Goal: Find specific page/section: Find specific page/section

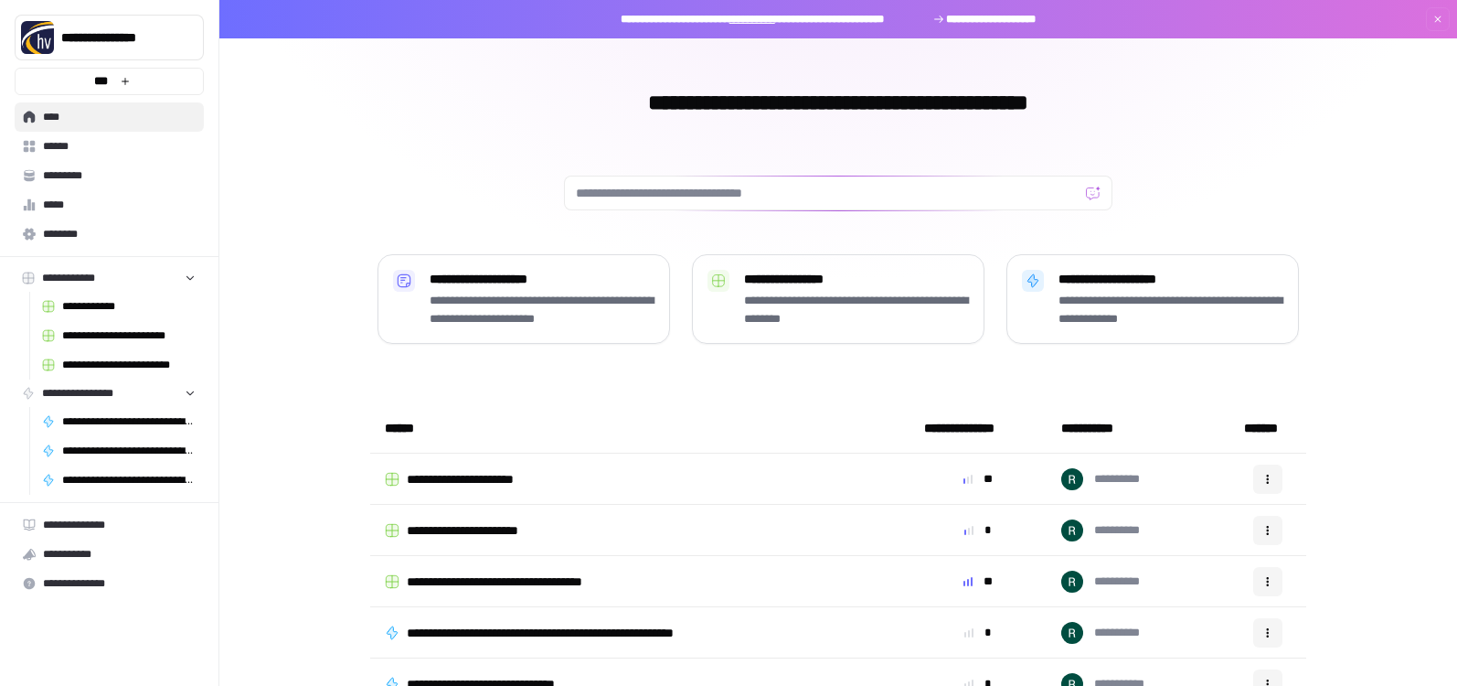
scroll to position [23, 0]
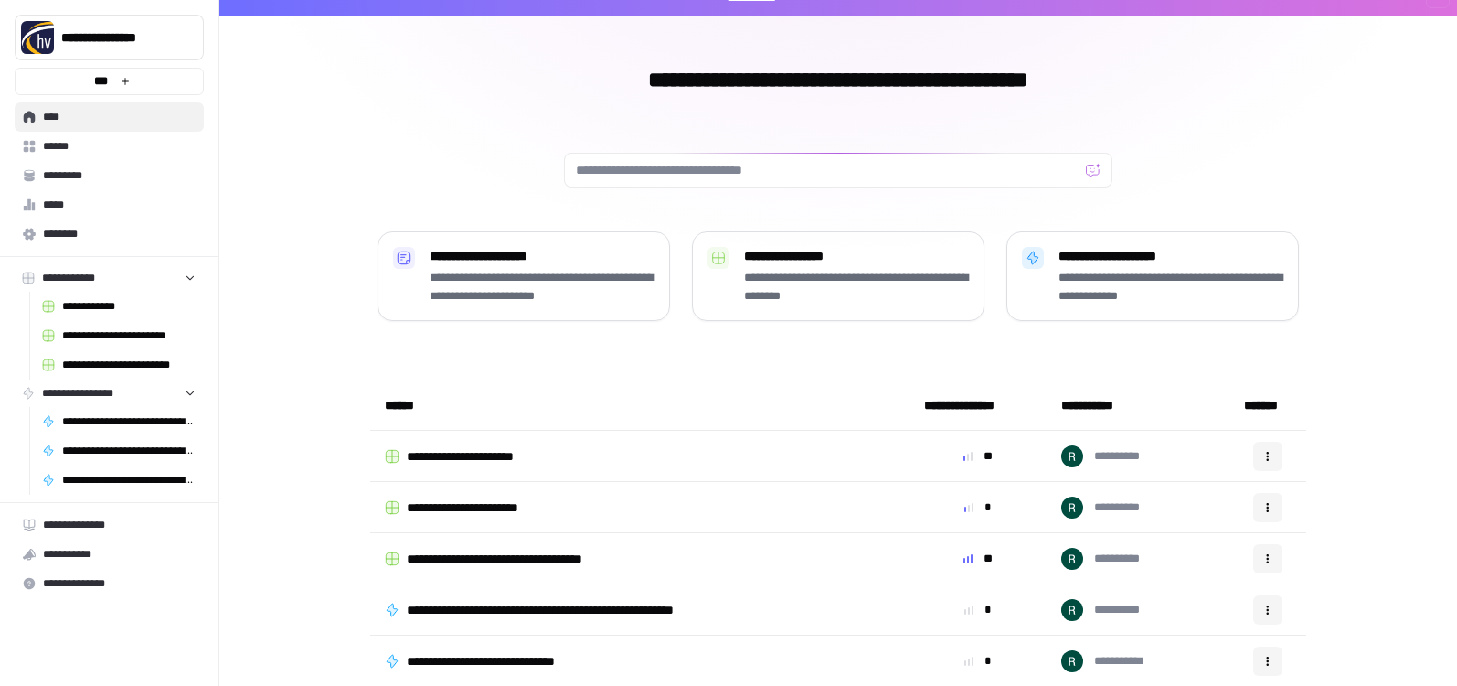
click at [66, 175] on span "*********" at bounding box center [119, 175] width 153 height 16
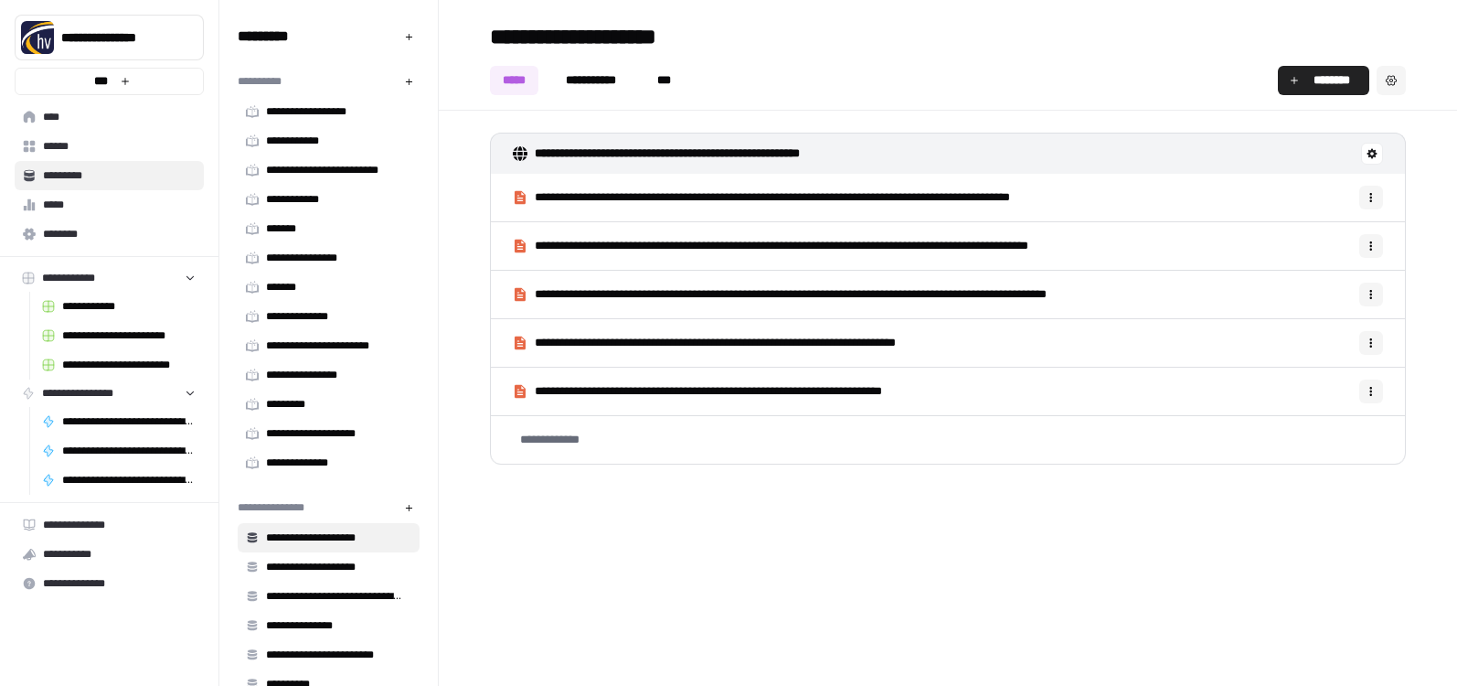
click at [348, 346] on span "**********" at bounding box center [334, 345] width 136 height 16
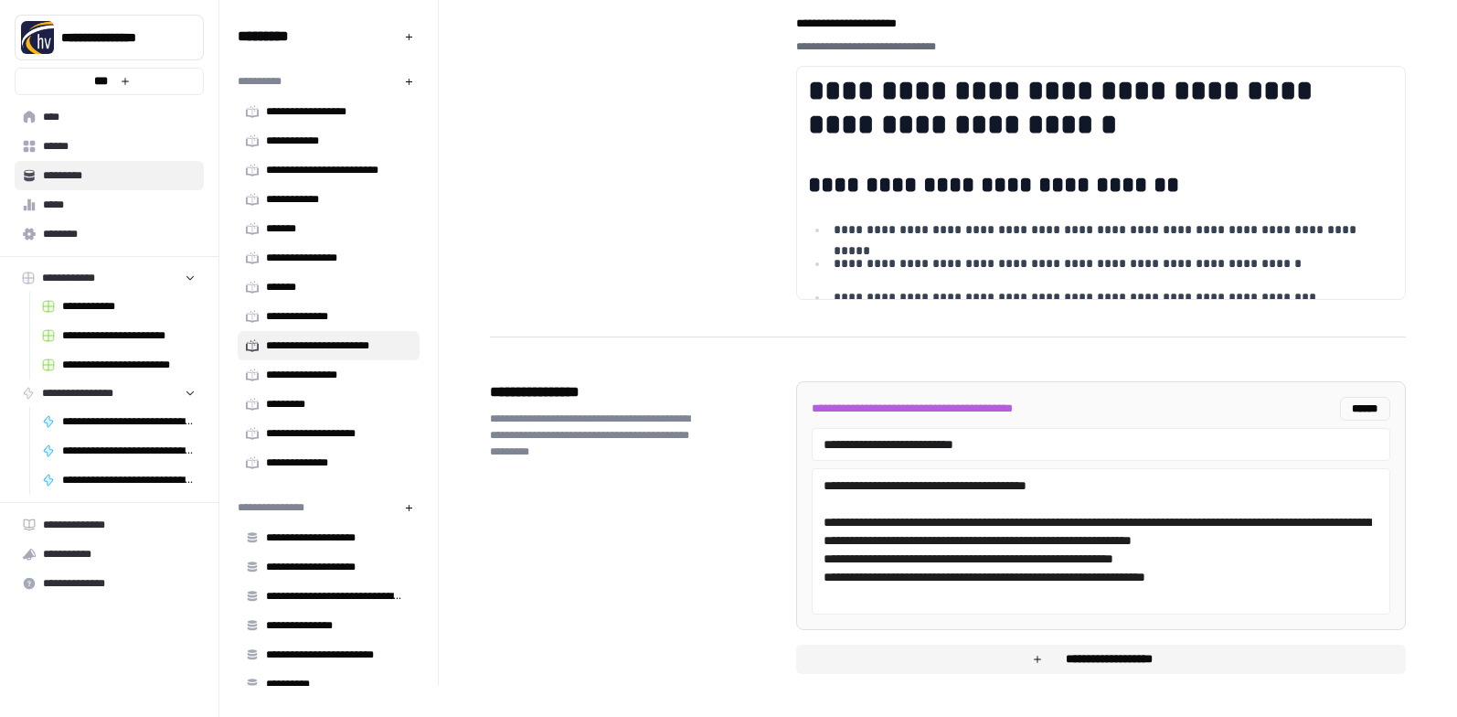
scroll to position [2668, 0]
